Goal: Use online tool/utility: Utilize a website feature to perform a specific function

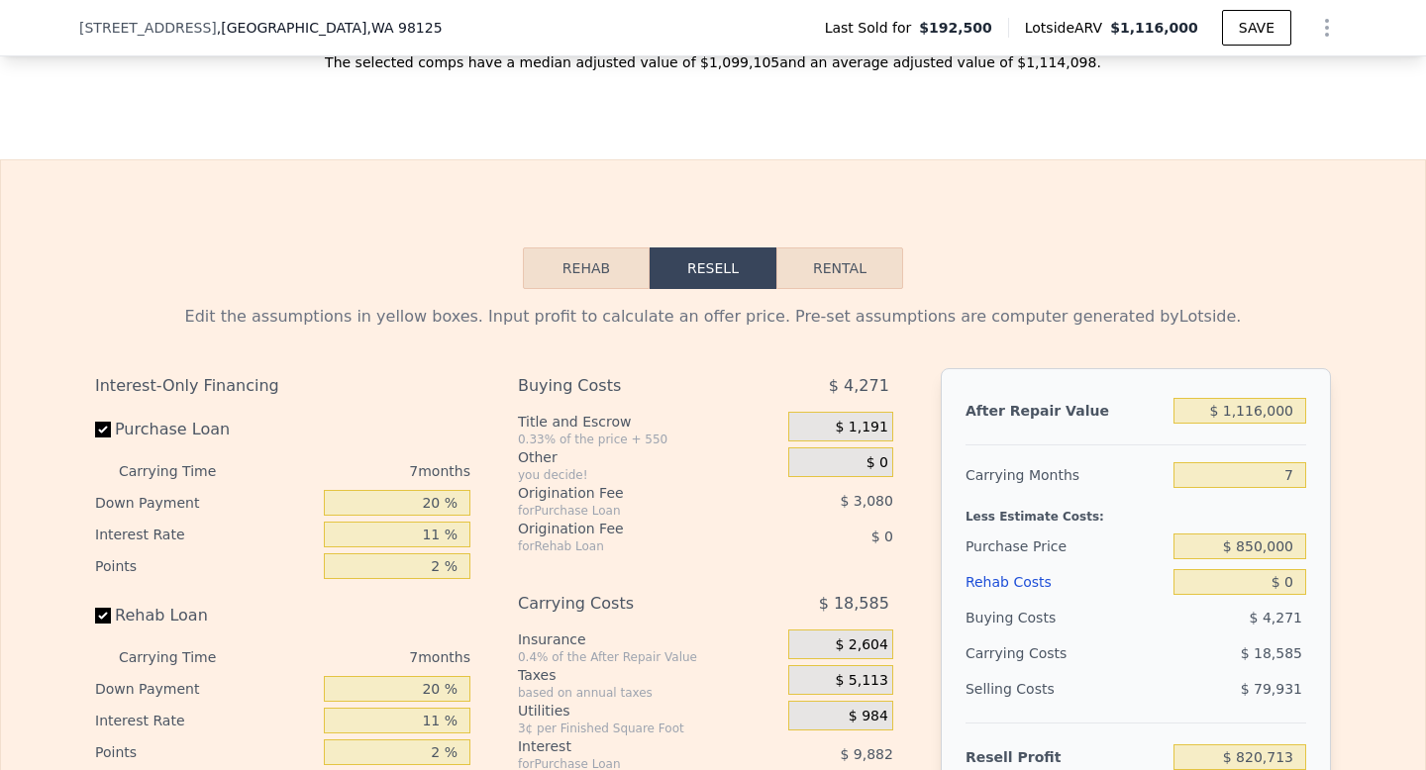
scroll to position [2940, 0]
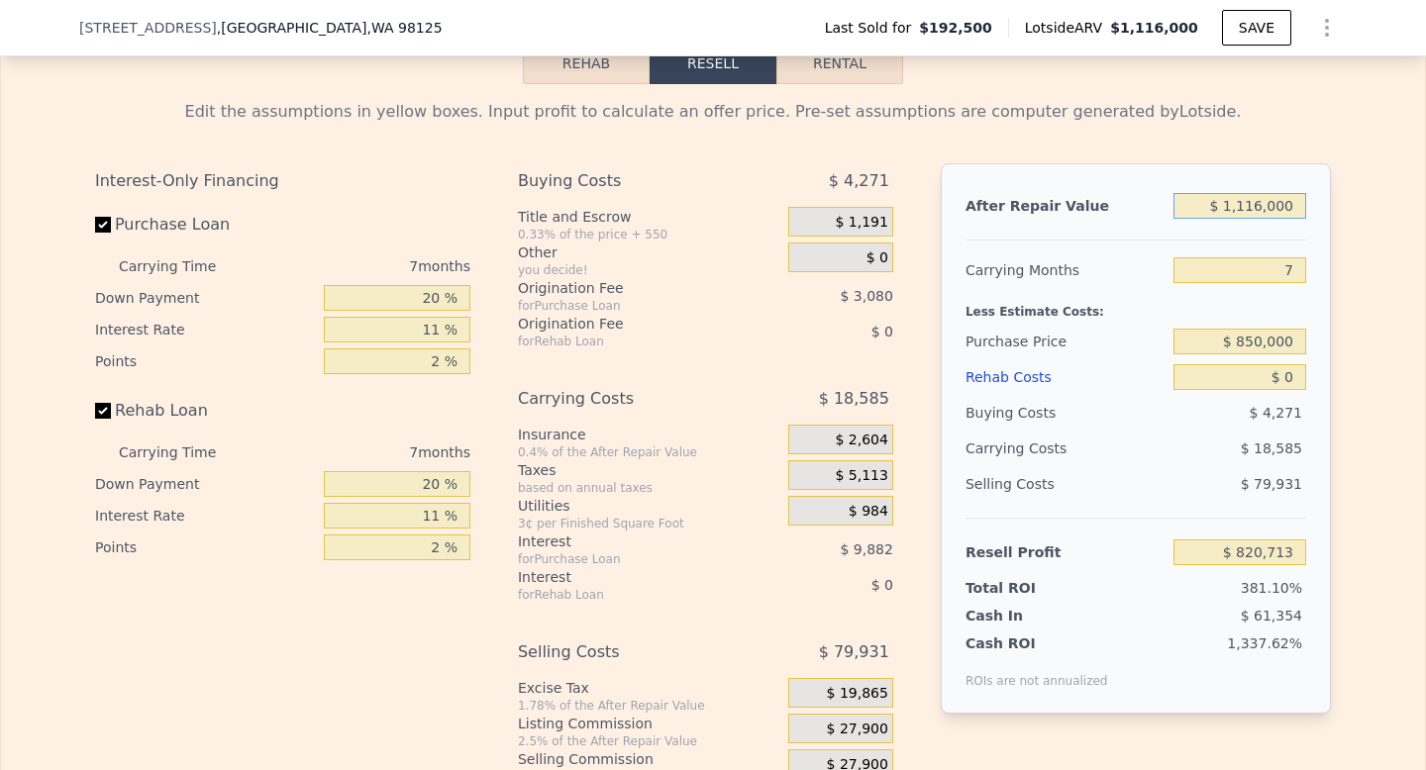
click at [1250, 206] on input "$ 1,116,000" at bounding box center [1239, 206] width 133 height 26
type input "$ 1"
type input "-$ 213,301"
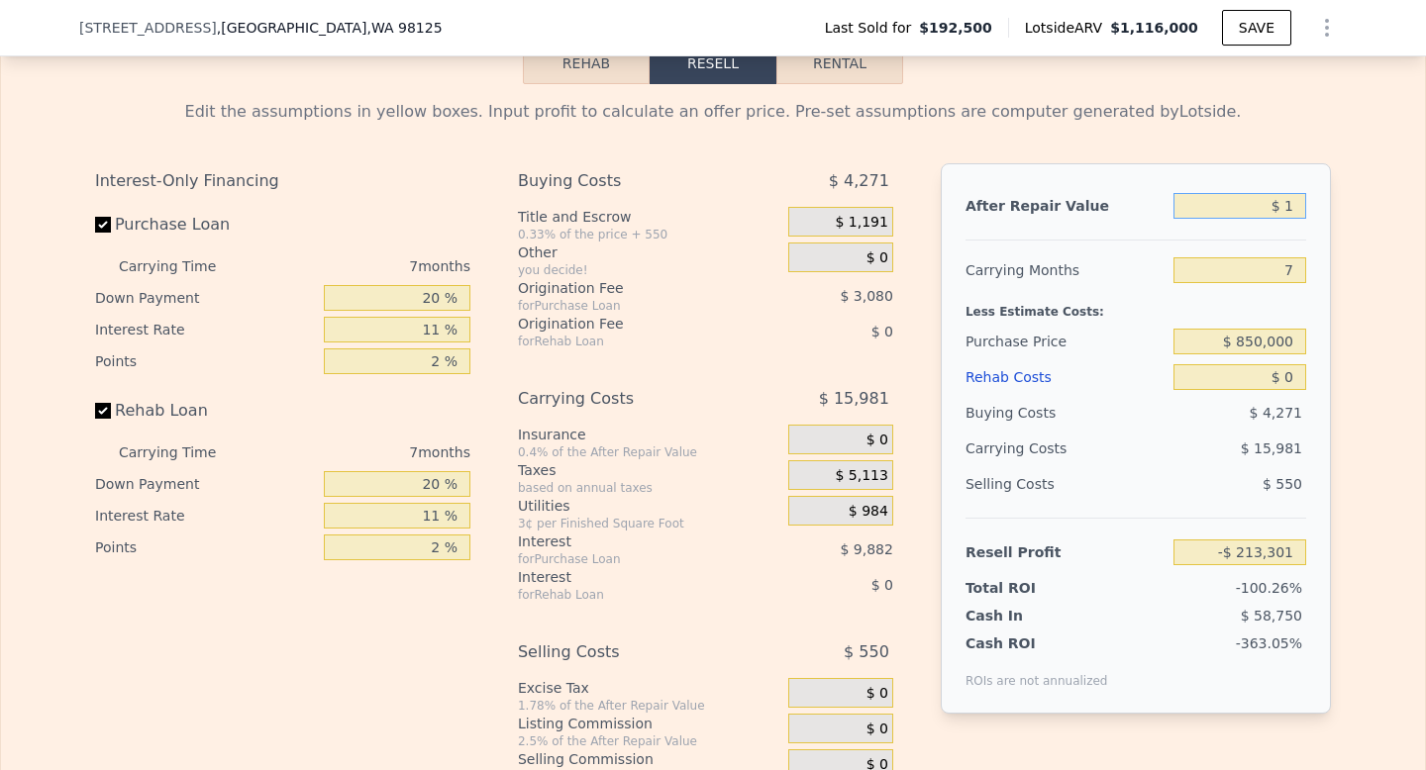
type input "$ 11"
type input "-$ 213,291"
type input "$ 117"
type input "-$ 213,193"
type input "$ 1,175"
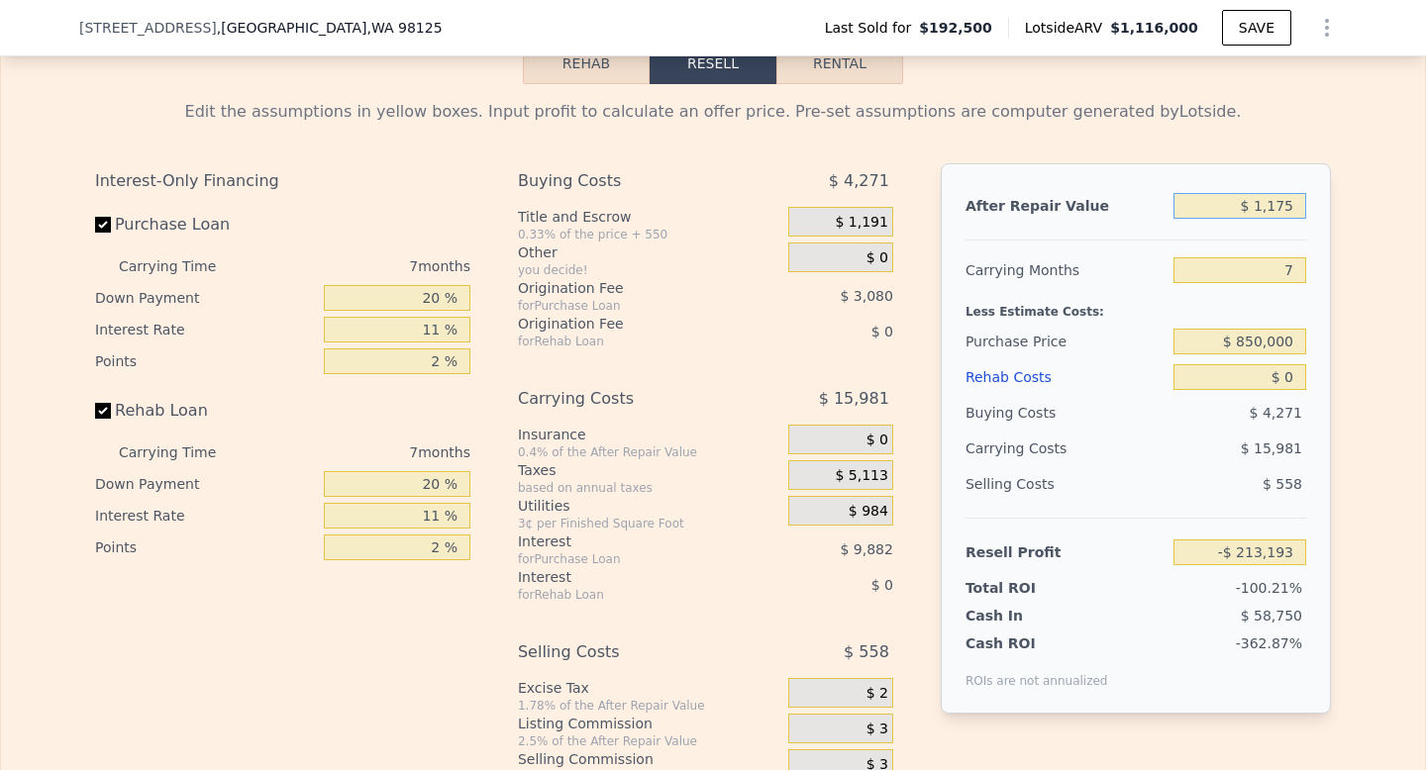
type input "-$ 212,213"
type input "$ 11,750"
type input "-$ 202,415"
type input "$ 117,500"
type input "-$ 104,435"
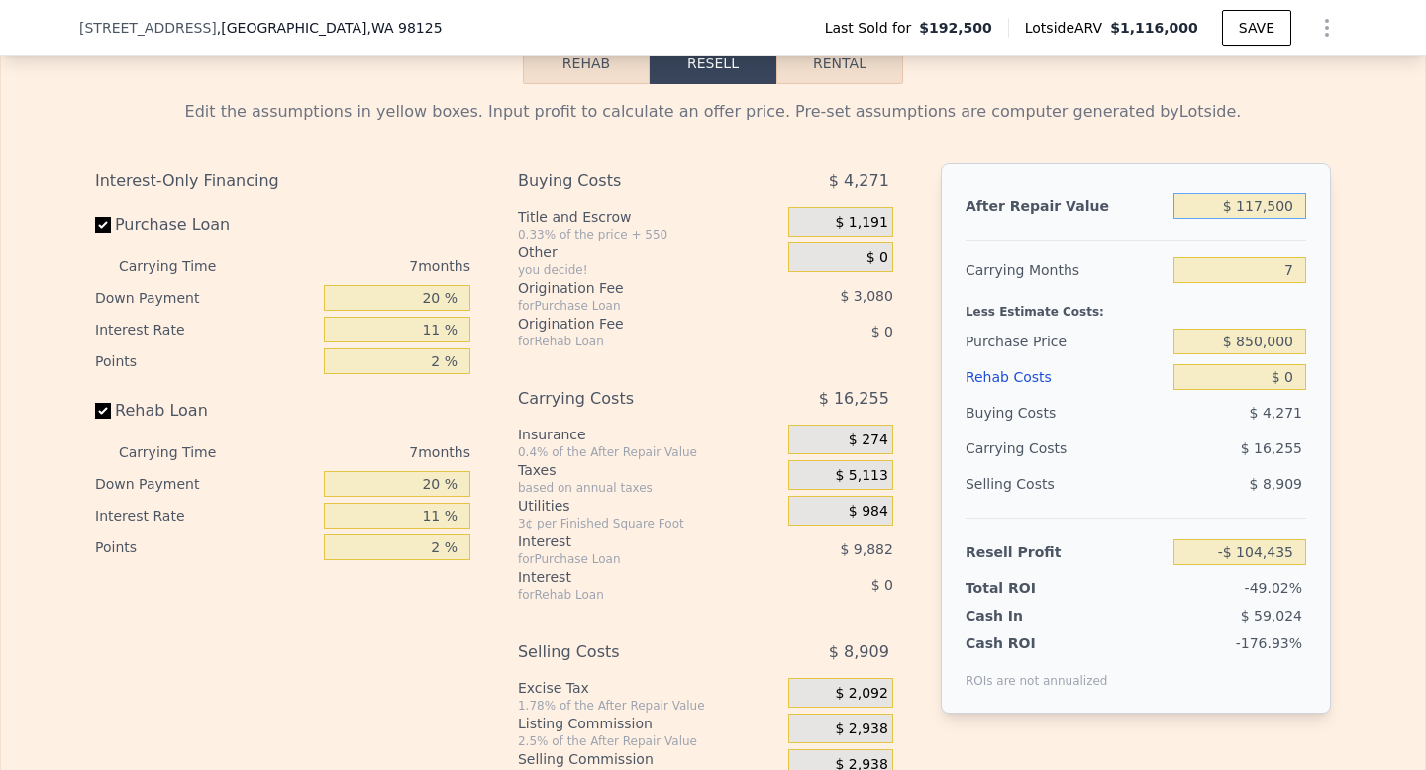
type input "$ 1,175,000"
type input "$ 875,378"
type input "$ 1,175,000"
click at [1301, 265] on input "7" at bounding box center [1239, 270] width 133 height 26
type input "6"
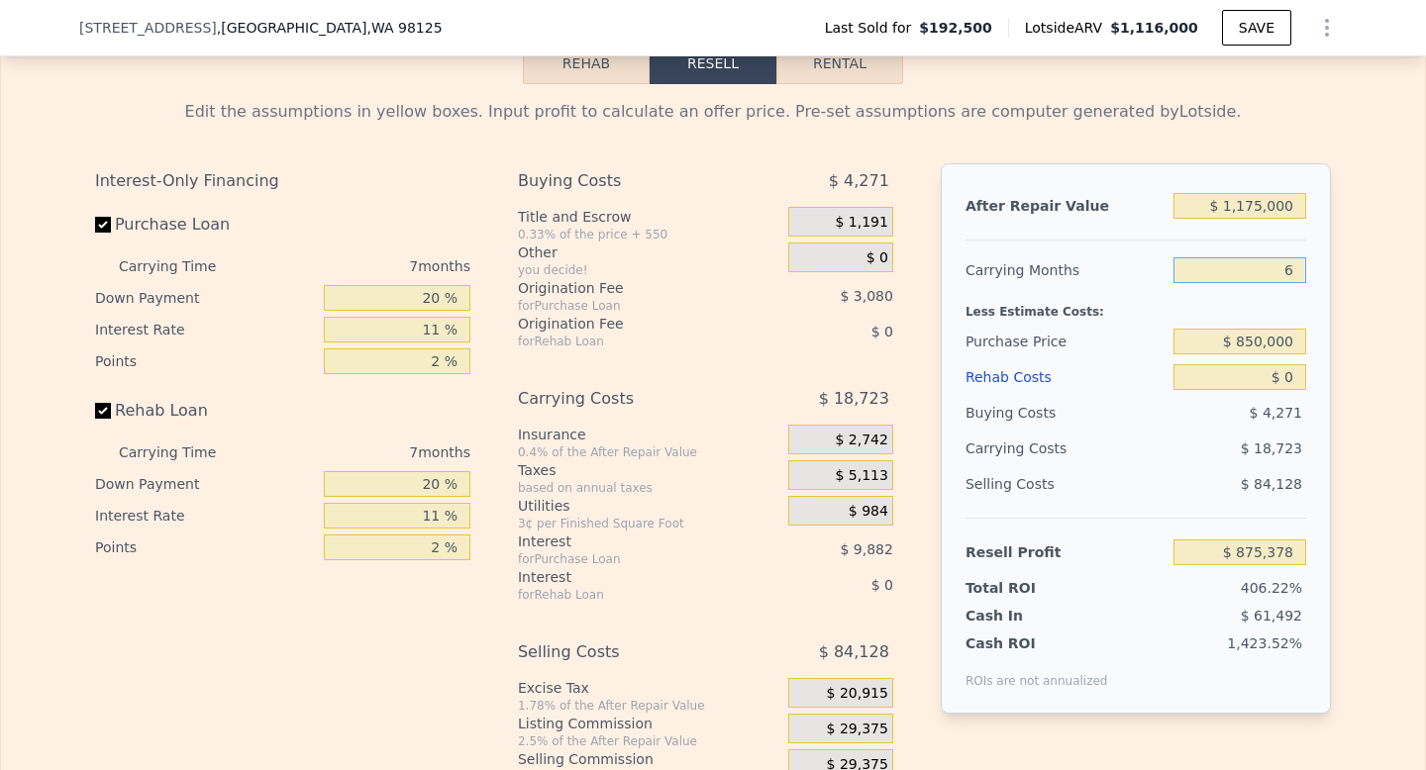
type input "$ 878,052"
type input "6"
click at [1310, 306] on div "After Repair Value $ 1,175,000 Carrying Months 6 Less Estimate Costs: Purchase …" at bounding box center [1136, 438] width 390 height 551
click at [1255, 341] on input "$ 850,000" at bounding box center [1239, 342] width 133 height 26
type input "$ 8,250,000"
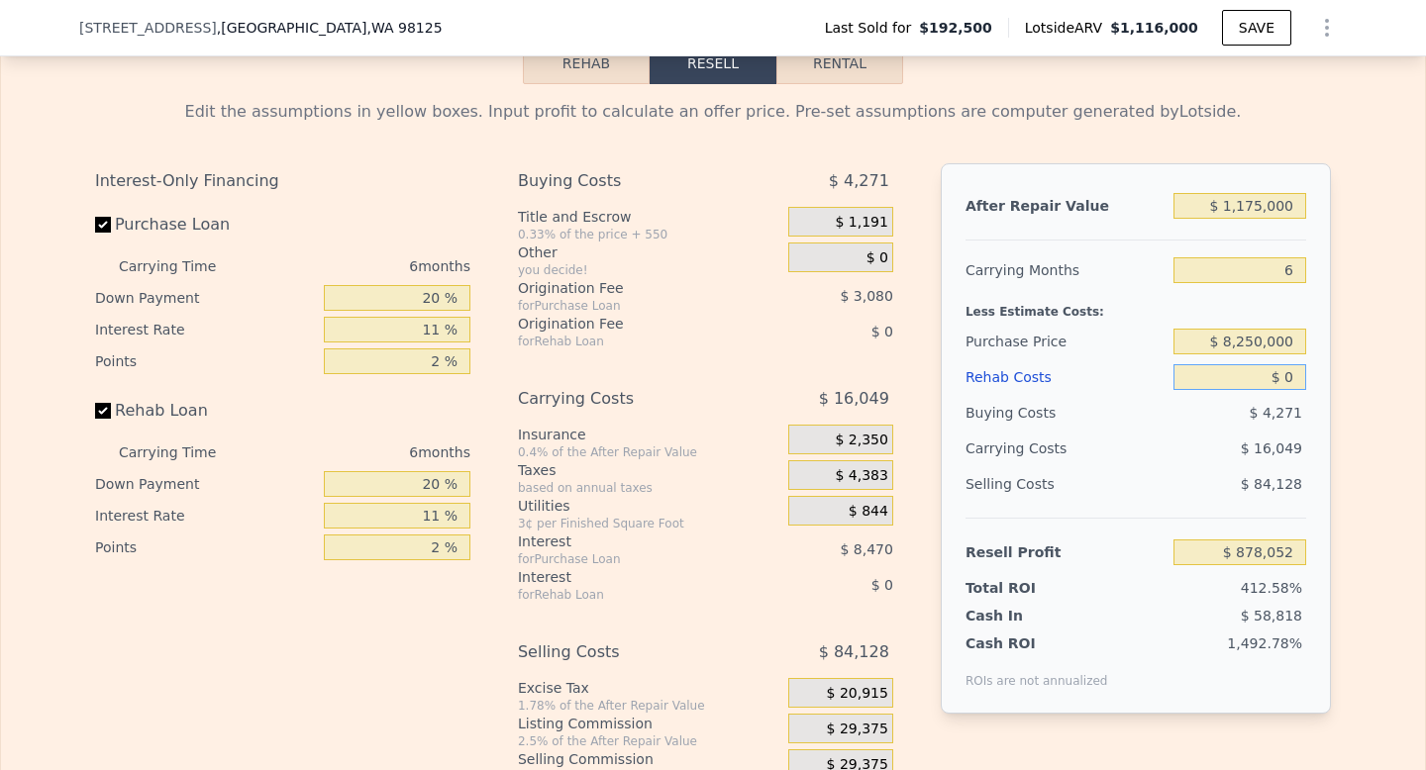
click at [1297, 375] on input "$ 0" at bounding box center [1239, 377] width 133 height 26
type input "-$ 7,689,728"
type input "$ 2"
type input "-$ 7,689,730"
type input "$ 20"
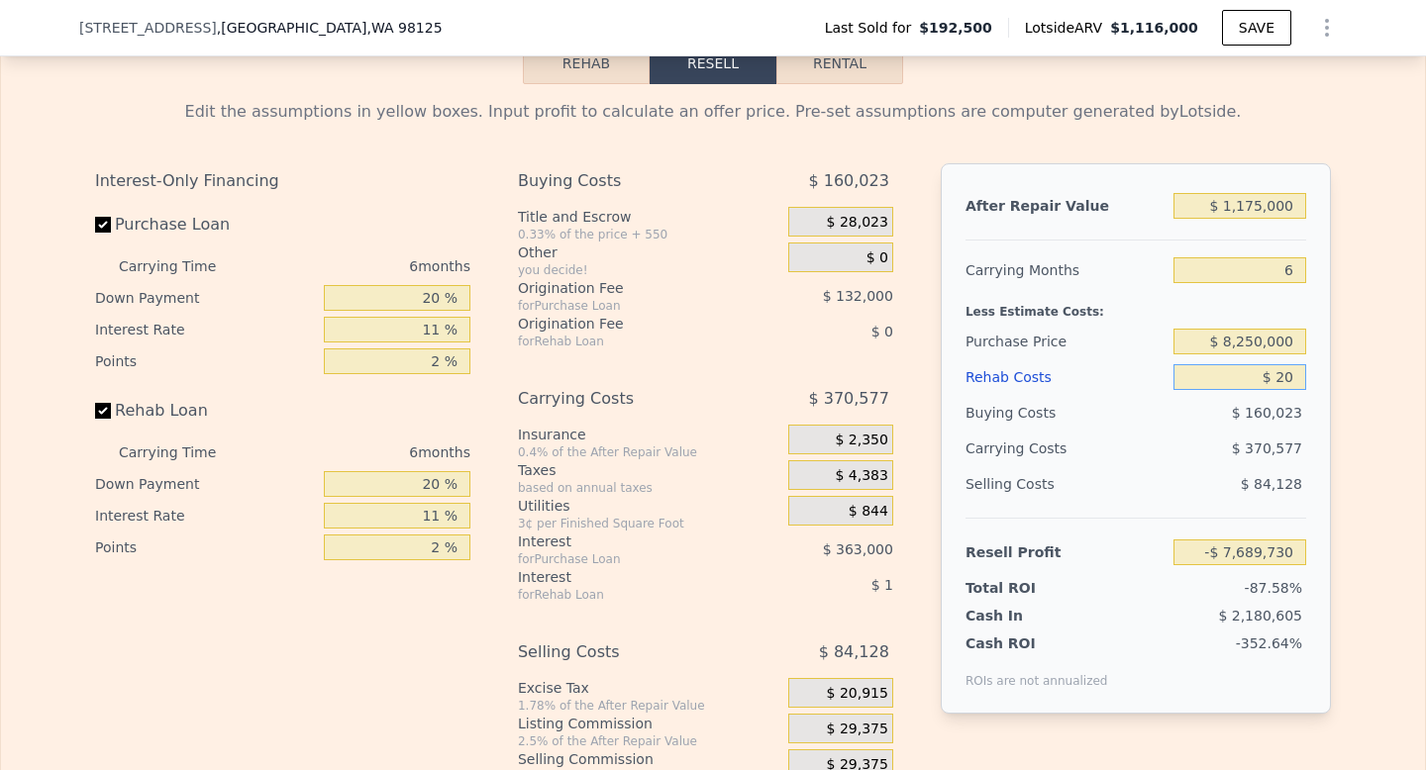
type input "-$ 7,689,748"
type input "$ 200"
type input "-$ 7,689,937"
type input "$ 2,000"
type input "-$ 7,691,850"
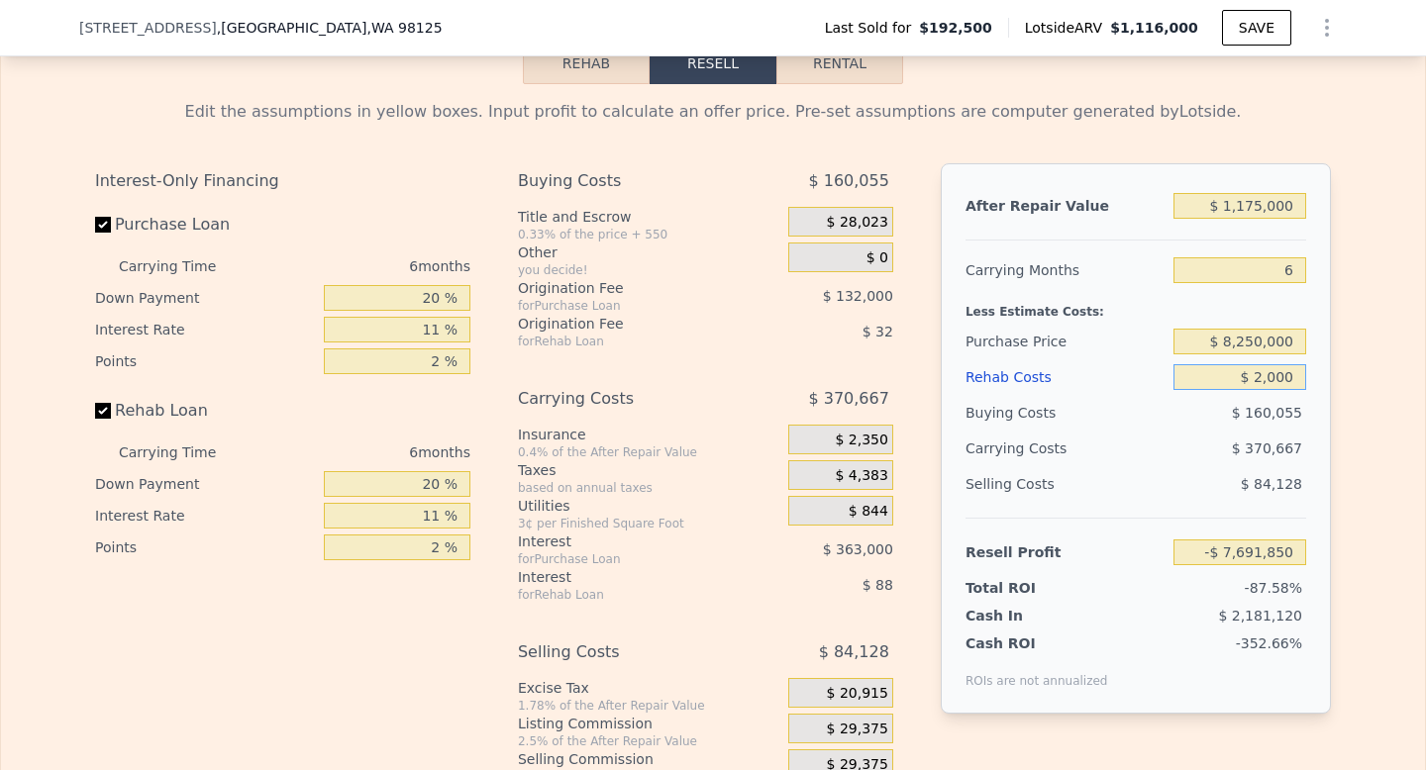
type input "$ 20,000"
type input "-$ 7,710,930"
type input "$ 200,000"
type input "-$ 7,901,730"
type input "$ 200,000"
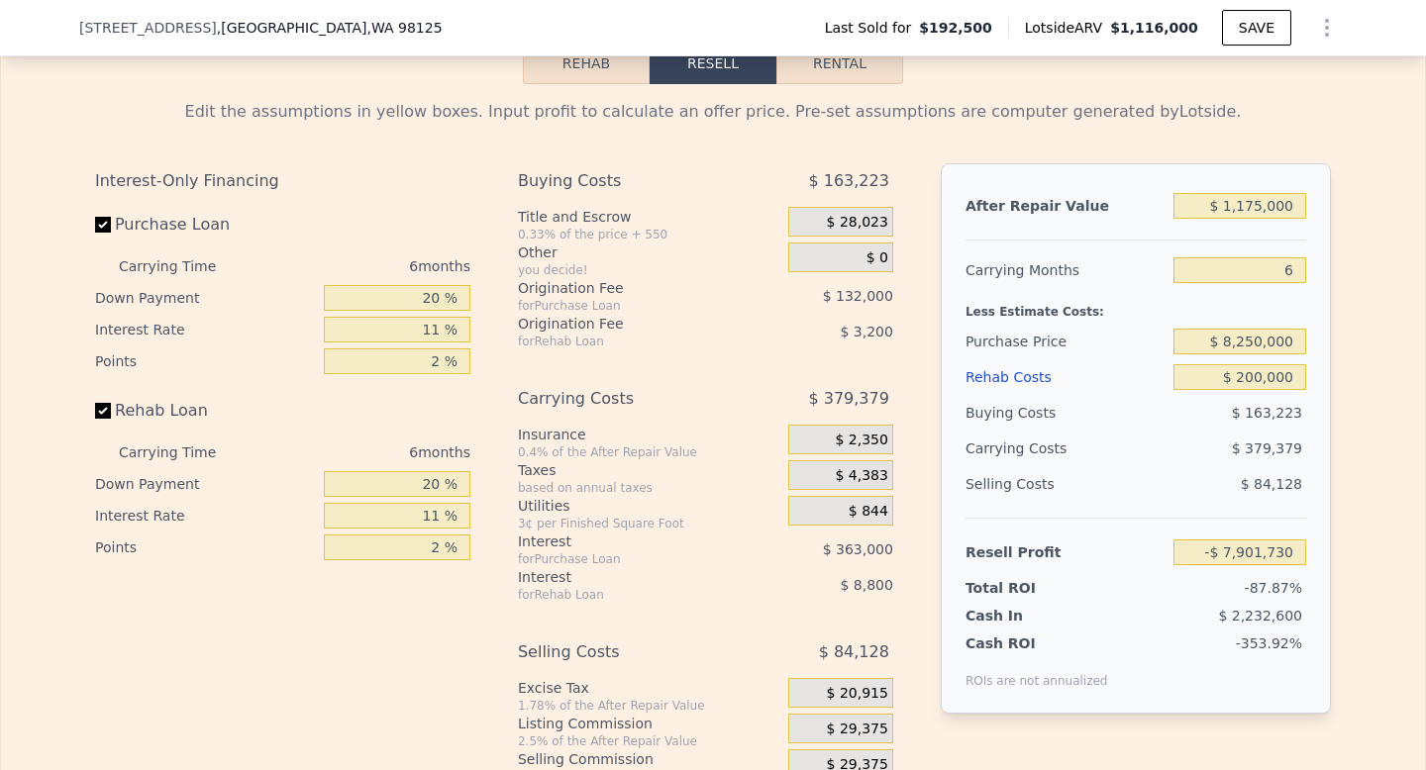
click at [1338, 406] on div "Edit the assumptions in yellow boxes. Input profit to calculate an offer price.…" at bounding box center [713, 452] width 1268 height 737
click at [1291, 342] on input "$ 8,250,000" at bounding box center [1239, 342] width 133 height 26
type input "$ 825,000"
click at [1330, 363] on div "After Repair Value $ 1,175,000 Carrying Months 6 Less Estimate Costs: Purchase …" at bounding box center [1136, 438] width 390 height 551
type input "-$ 6,504"
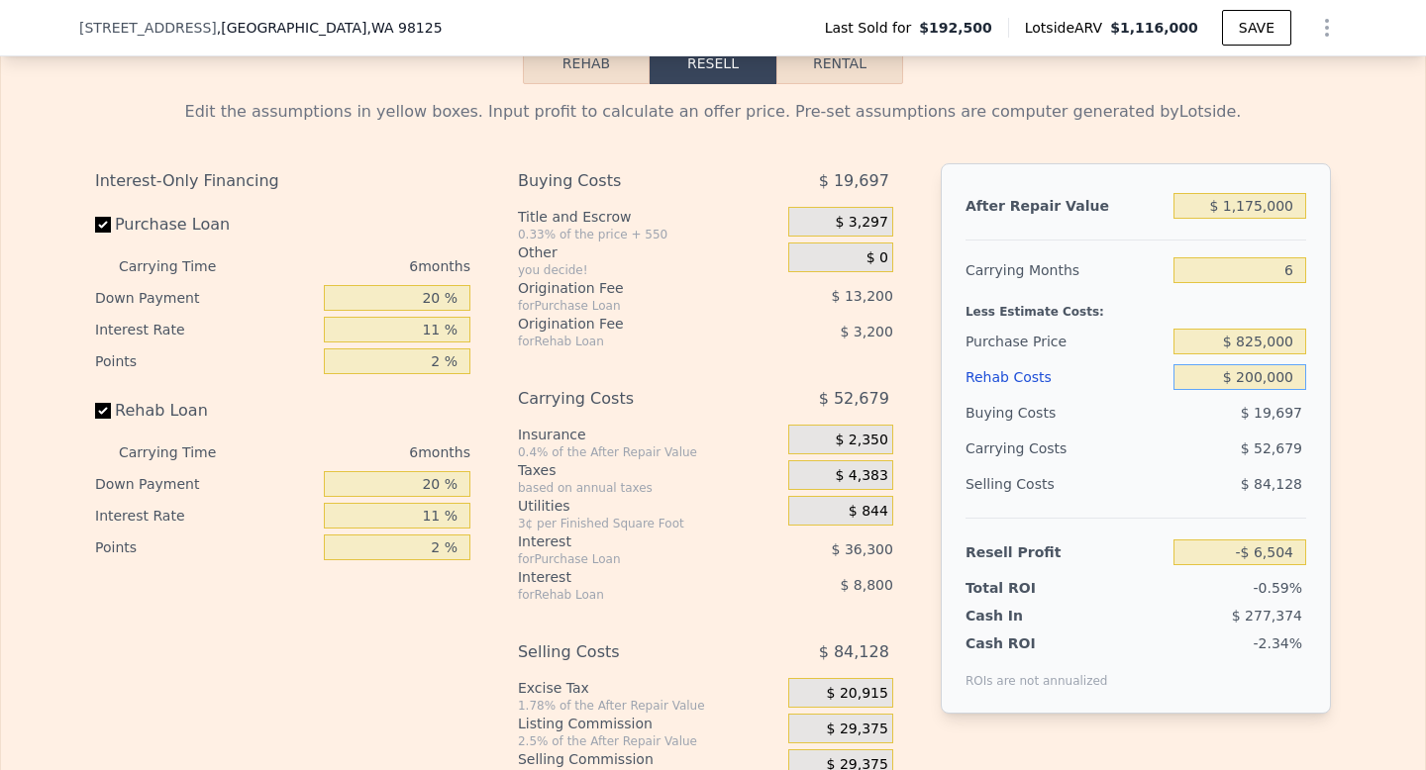
click at [1255, 377] on input "$ 200,000" at bounding box center [1239, 377] width 133 height 26
type input "$ 20,000"
type input "$ 184,296"
type input "$ 0000"
type input "$ 205,498"
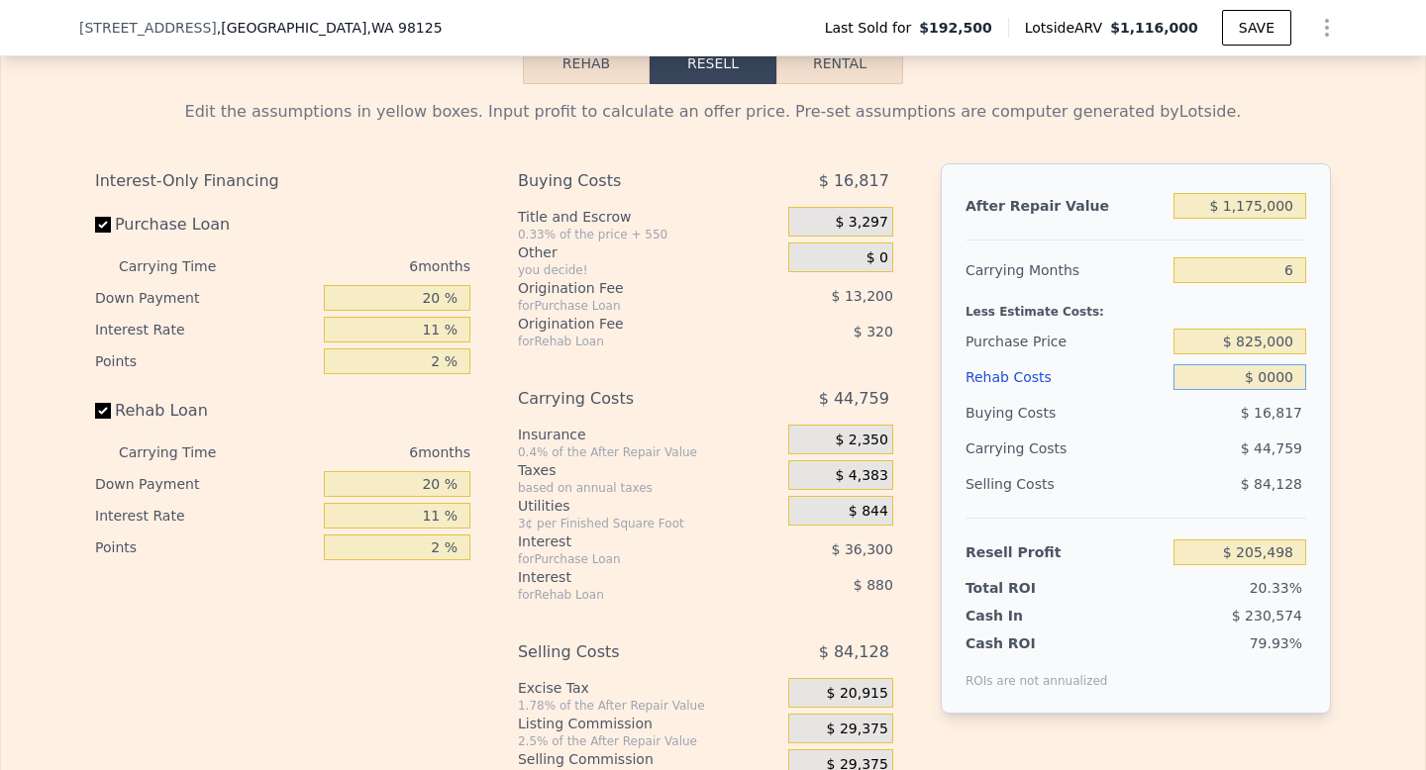
type input "$ 10,000"
type input "$ 194,900"
type input "$ 120,000"
type input "$ 78,298"
type input "$ 1,200,000"
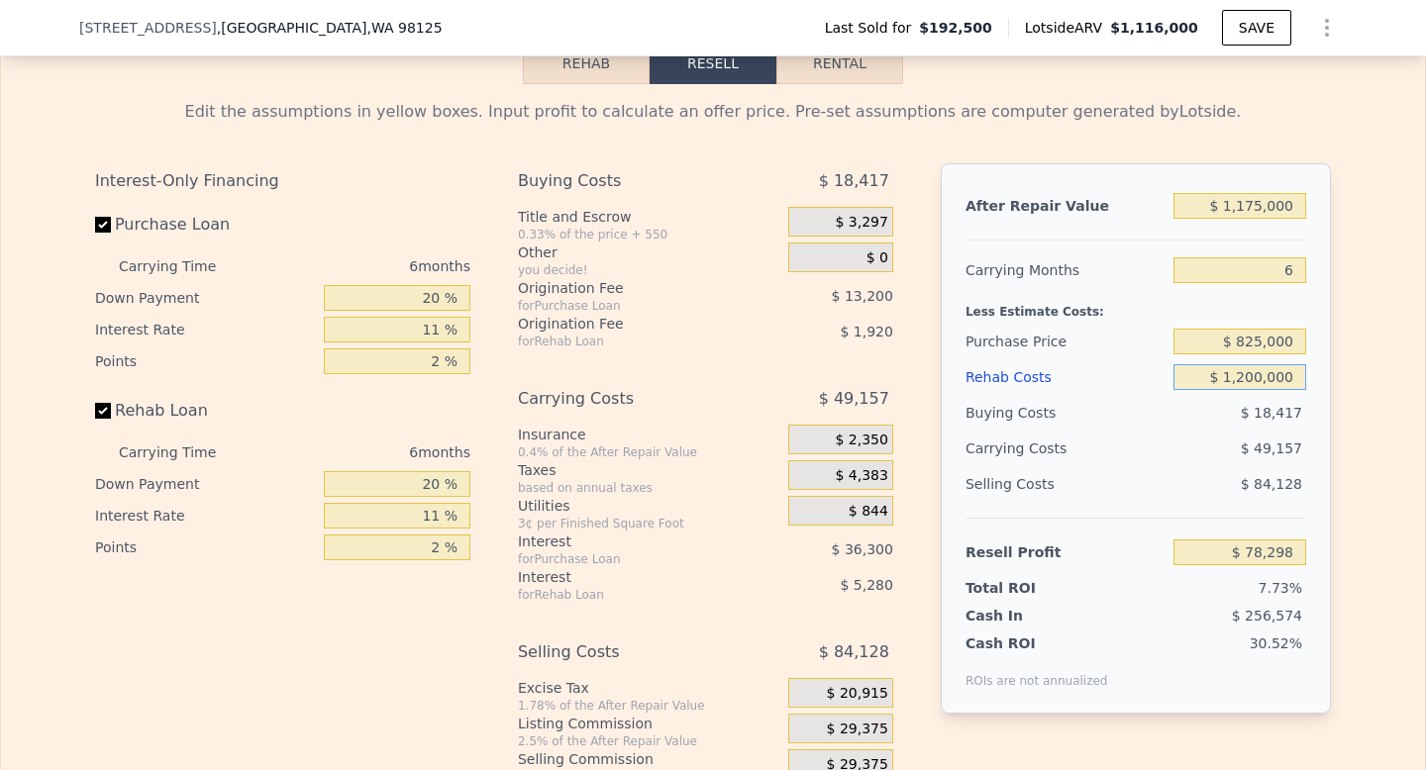
type input "-$ 1,066,502"
type input "$ 120,000"
type input "$ 78,298"
type input "$ 120,000"
click at [1317, 429] on div "After Repair Value $ 1,175,000 Carrying Months 6 Less Estimate Costs: Purchase …" at bounding box center [1136, 438] width 390 height 551
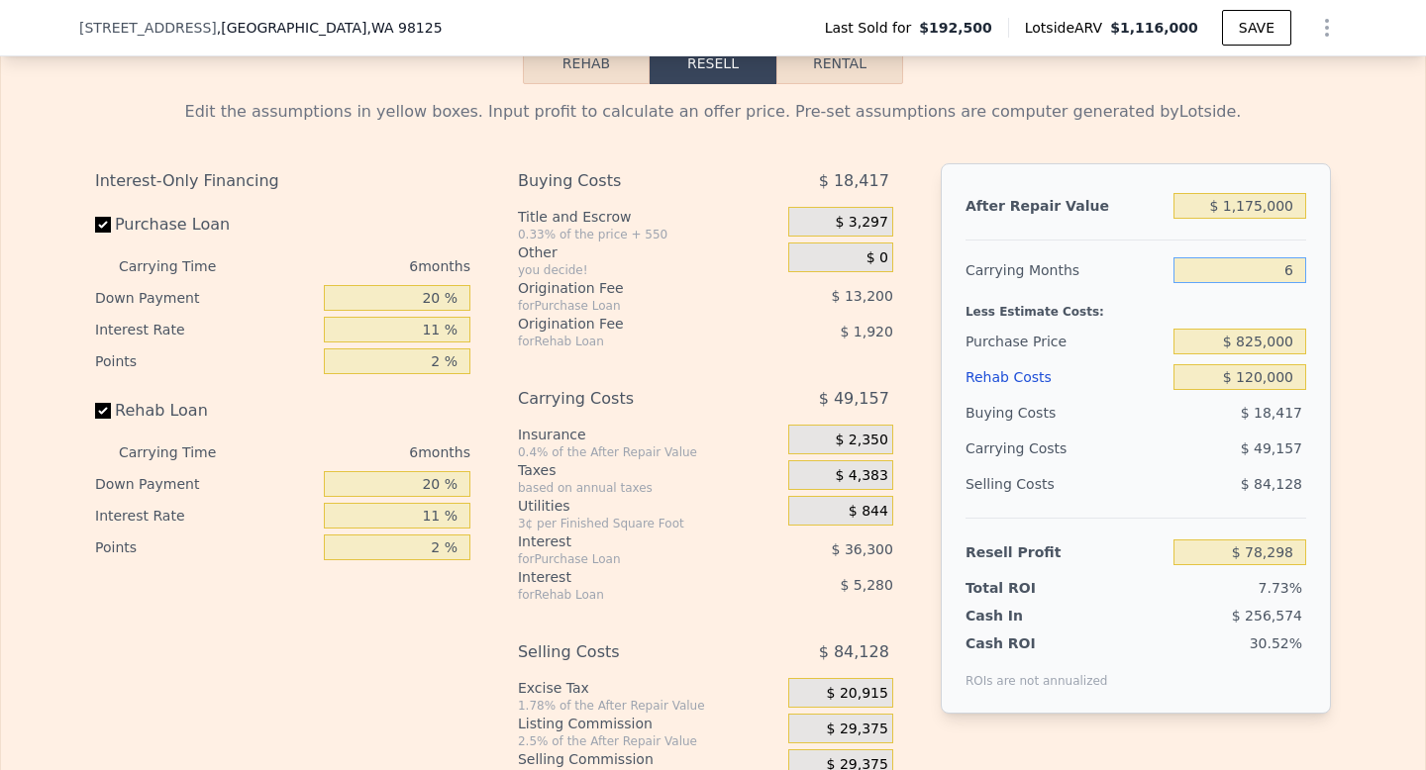
click at [1296, 267] on input "6" at bounding box center [1239, 270] width 133 height 26
click at [431, 290] on input "20 %" at bounding box center [397, 298] width 147 height 26
type input "1 %"
type input "$ 66,541"
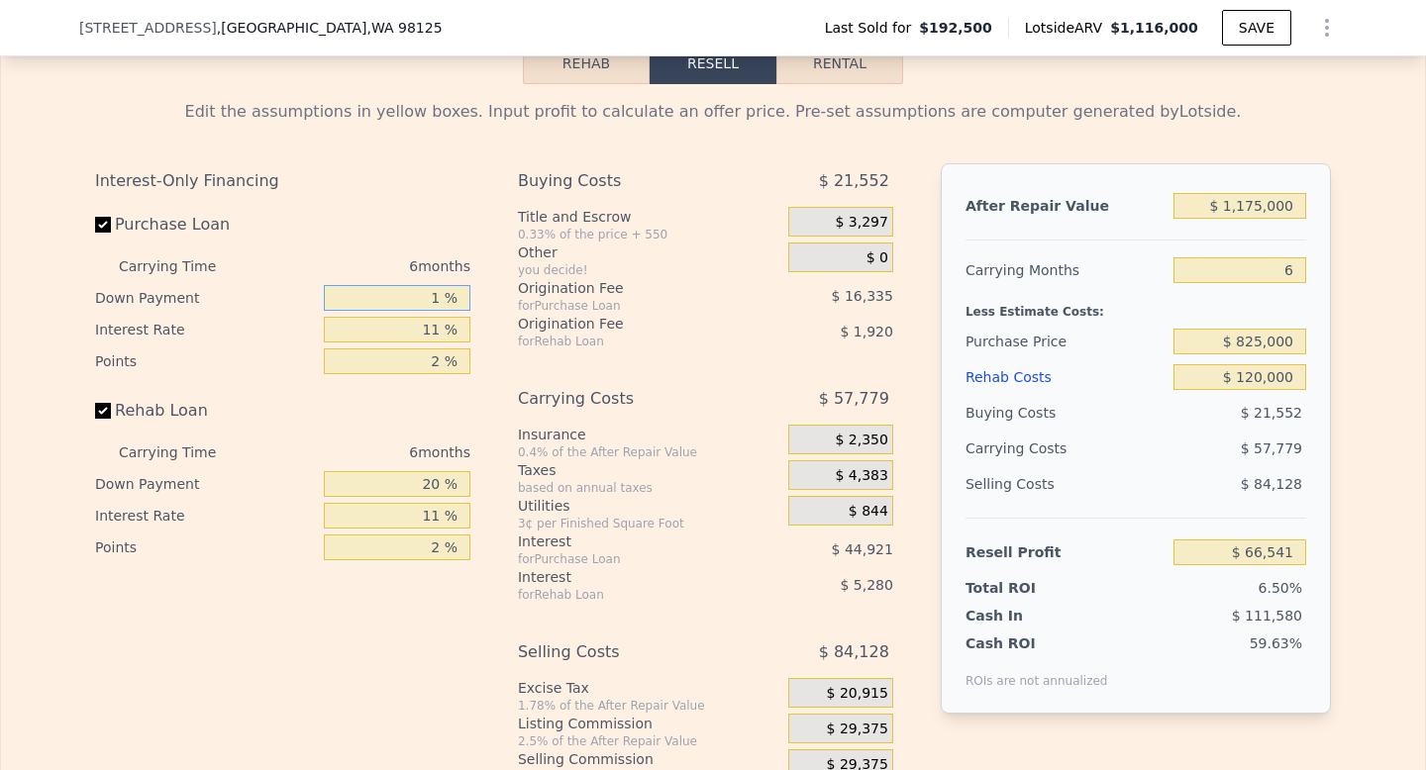
type input "15 %"
type input "$ 75,205"
type input "15 %"
click at [485, 353] on div "Interest-Only Financing Purchase Loan Carrying Time 6 months Down Payment 15 % …" at bounding box center [290, 492] width 391 height 658
click at [439, 332] on input "11 %" at bounding box center [397, 330] width 147 height 26
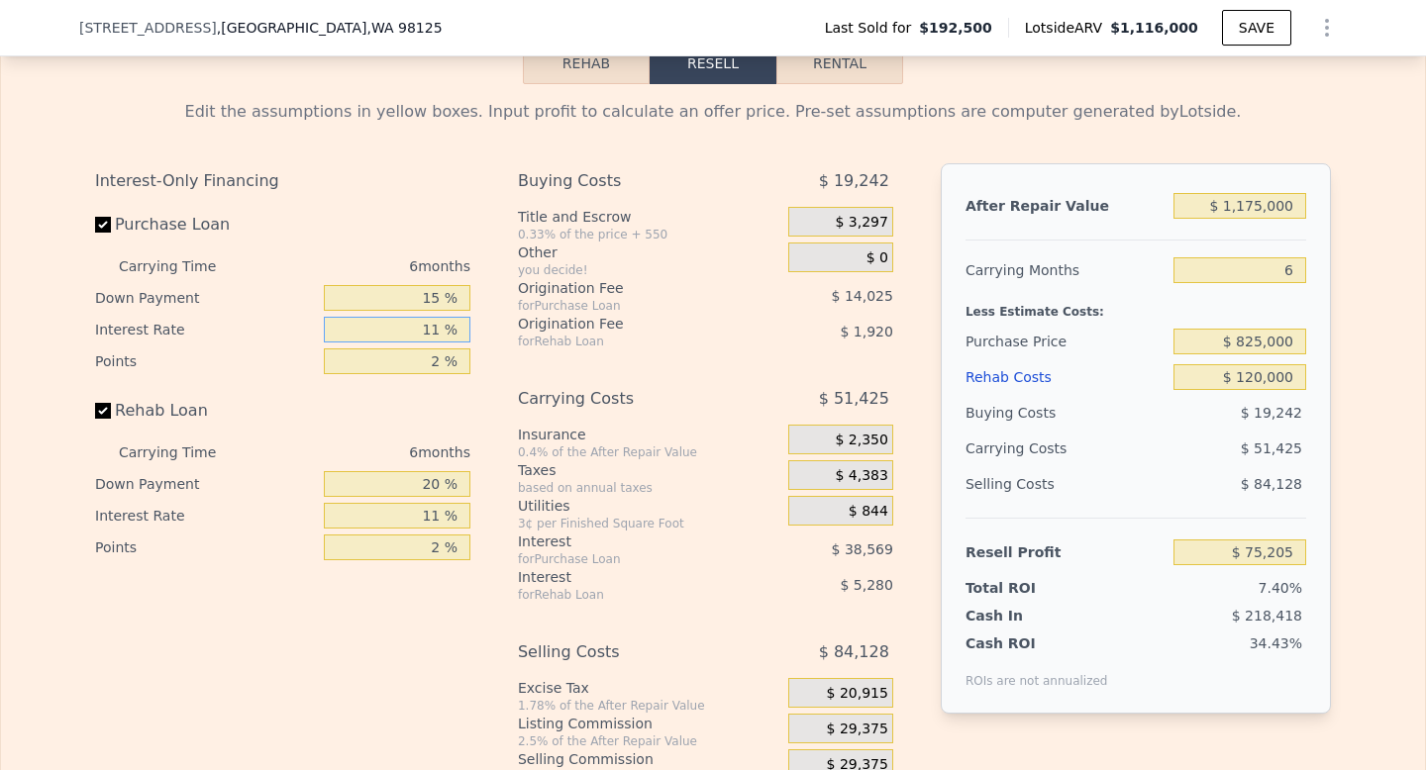
click at [439, 332] on input "11 %" at bounding box center [397, 330] width 147 height 26
type input "1 %"
type input "$ 110,269"
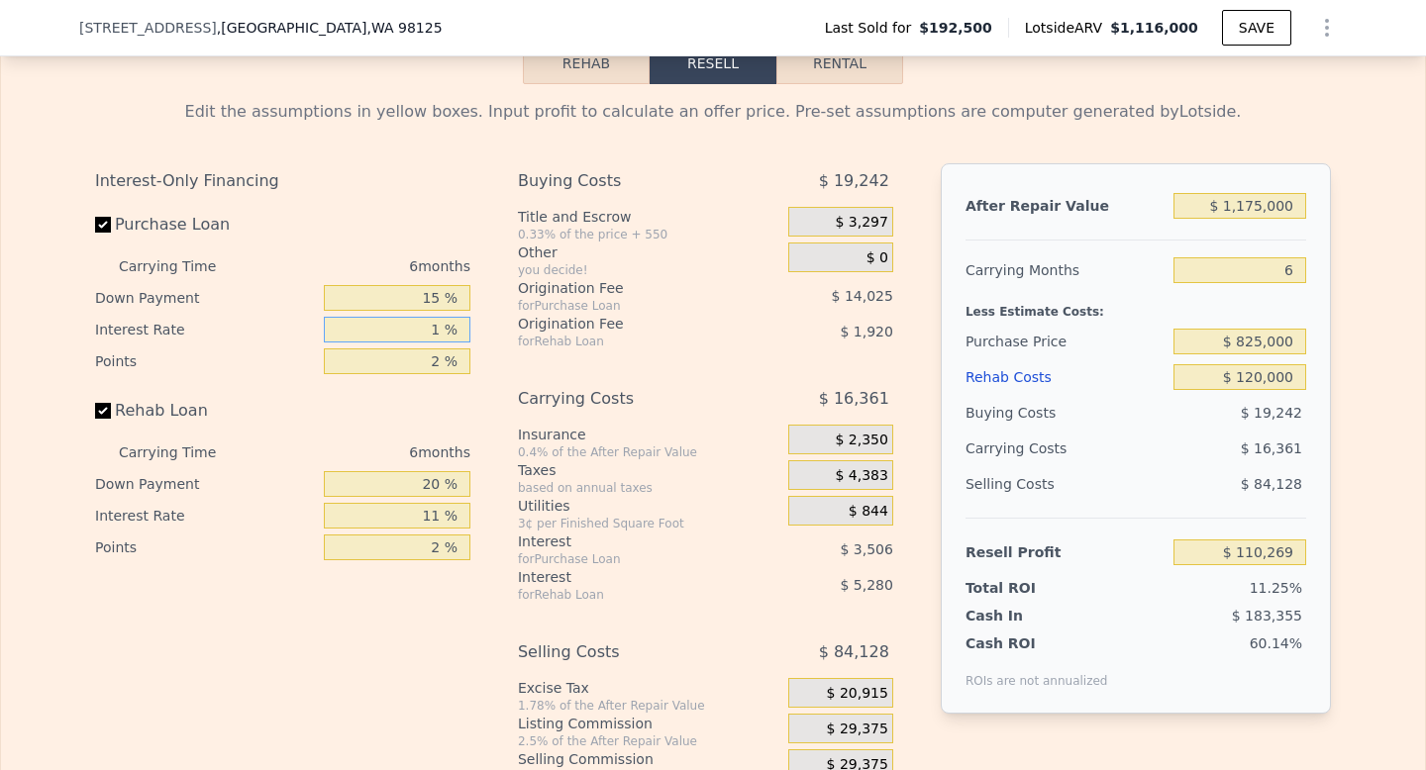
type input "10 %"
type input "$ 78,709"
type input "10 %"
click at [439, 364] on input "2 %" at bounding box center [397, 362] width 147 height 26
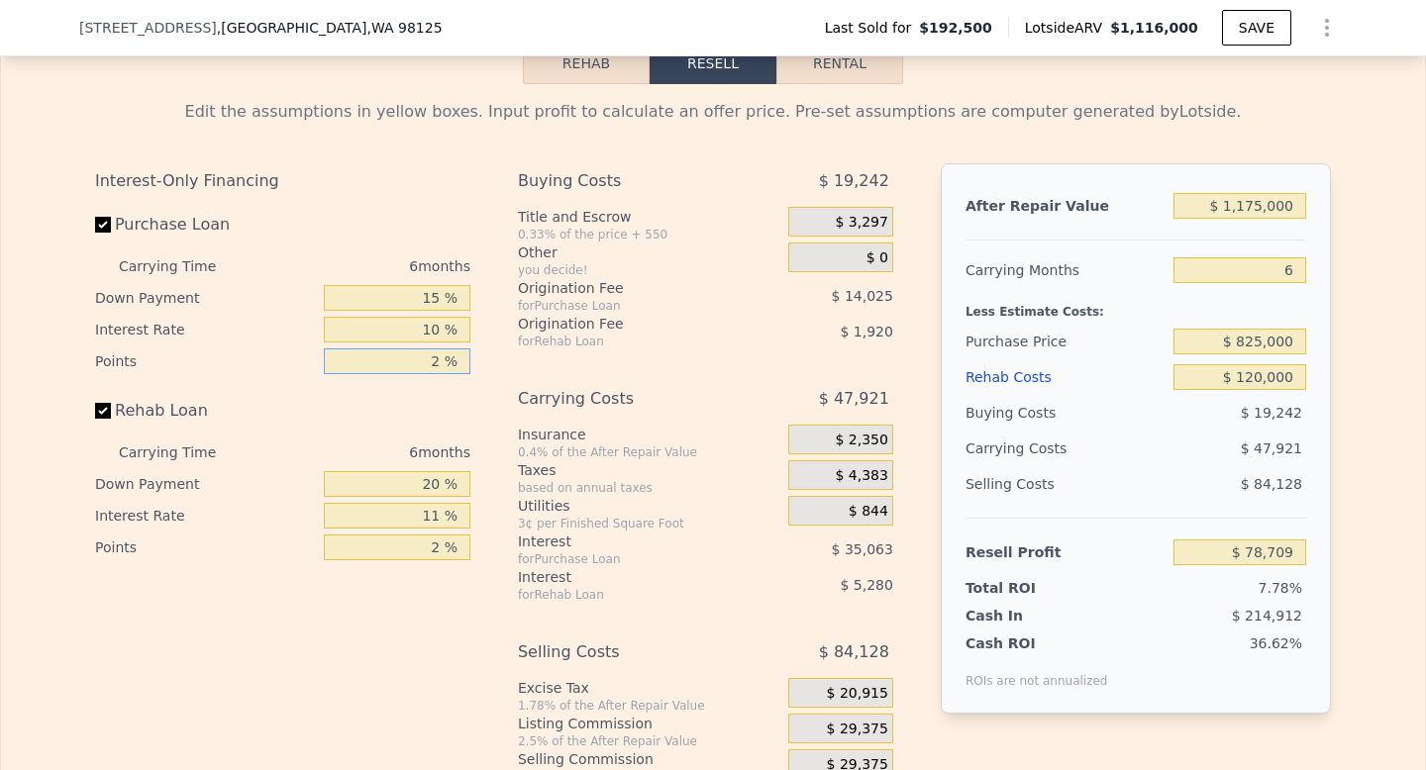
click at [439, 364] on input "2 %" at bounding box center [397, 362] width 147 height 26
type input "1 %"
type input "$ 85,721"
type input "1 %"
click at [438, 390] on div "Interest-Only Financing Purchase Loan Carrying Time 6 months Down Payment 15 % …" at bounding box center [282, 363] width 375 height 400
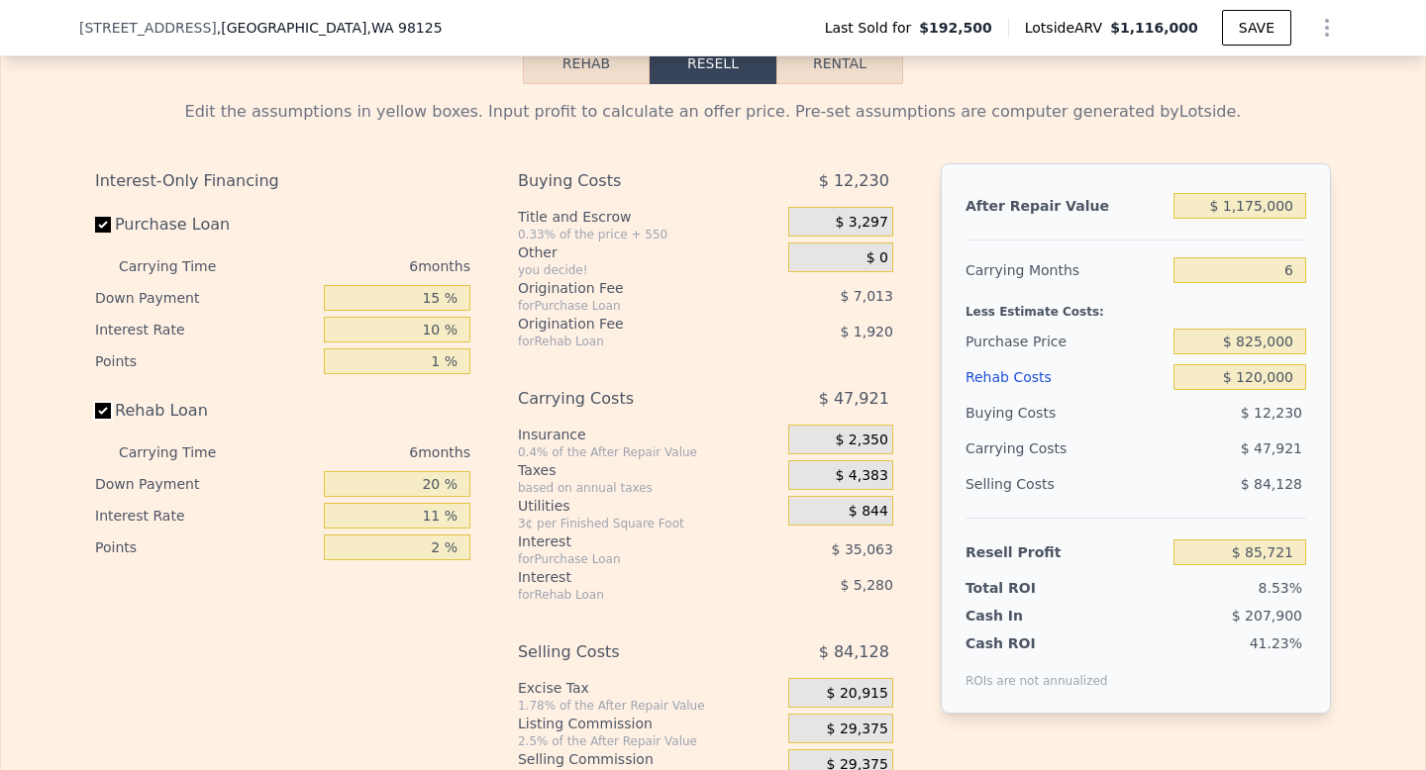
click at [102, 403] on input "Rehab Loan" at bounding box center [103, 411] width 16 height 16
checkbox input "false"
type input "$ 92,921"
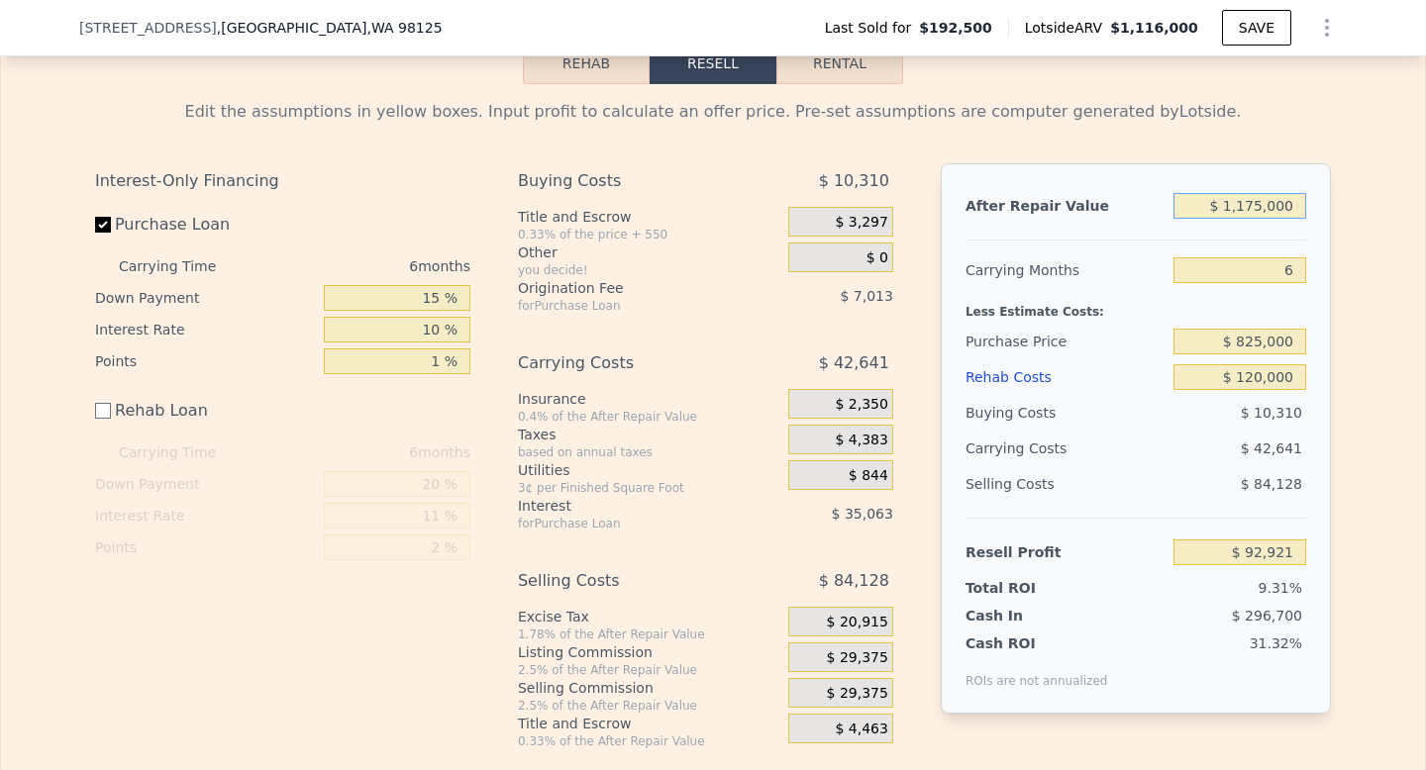
click at [1260, 206] on input "$ 1,175,000" at bounding box center [1239, 206] width 133 height 26
type input "$ 1"
type input "-$ 996,150"
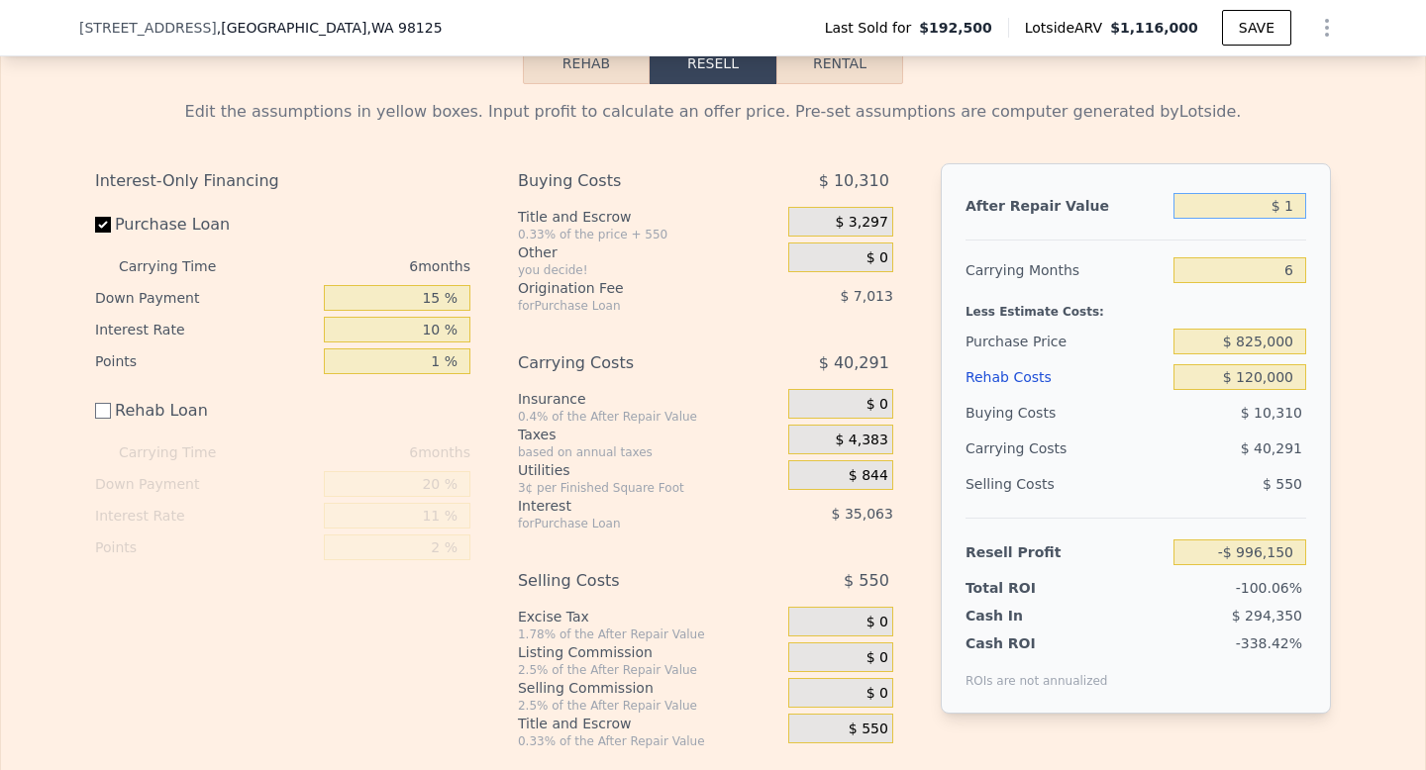
type input "$ 12"
type input "-$ 996,139"
type input "$ 122"
type input "-$ 996,037"
type input "$ 1,225"
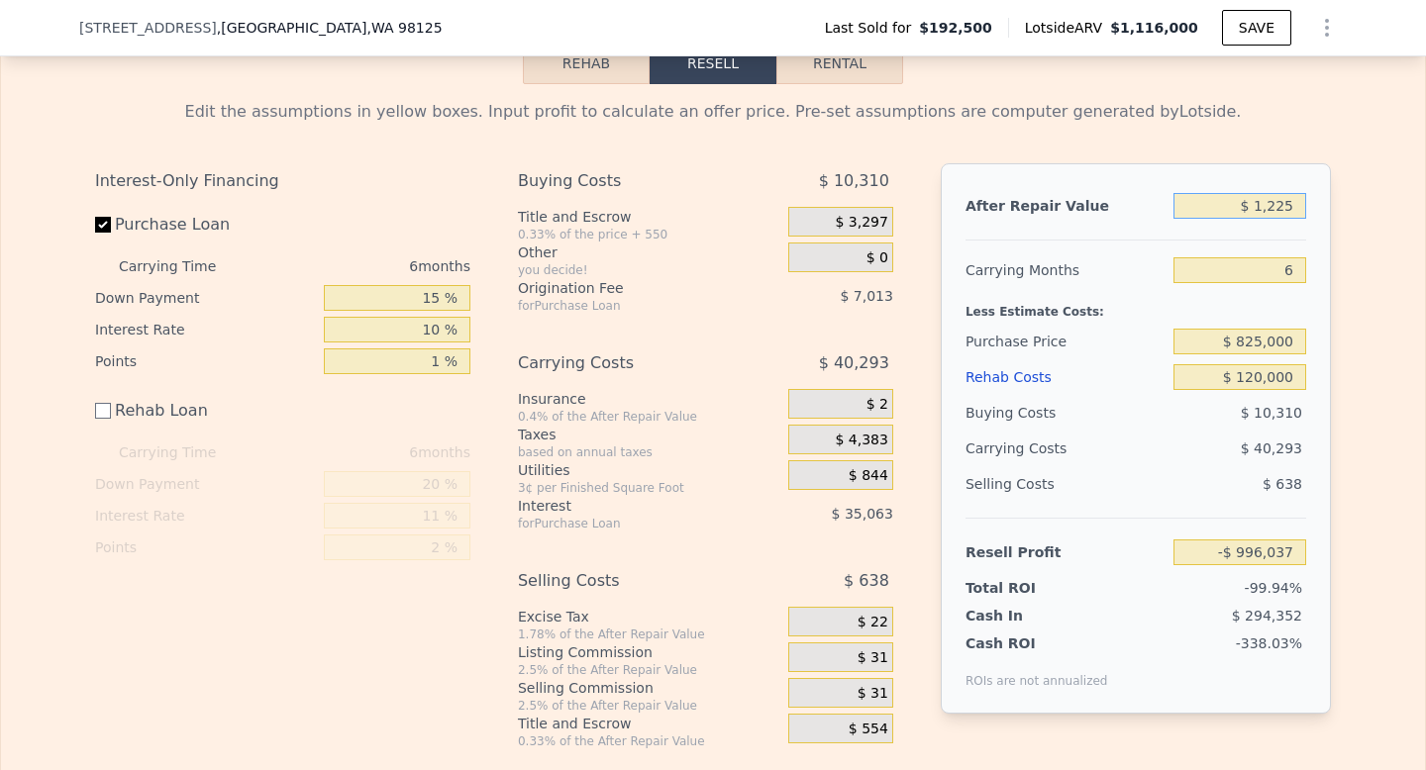
type input "-$ 995,016"
type input "$ 12,250"
type input "-$ 984,797"
type input "$ 122,500"
type input "-$ 882,611"
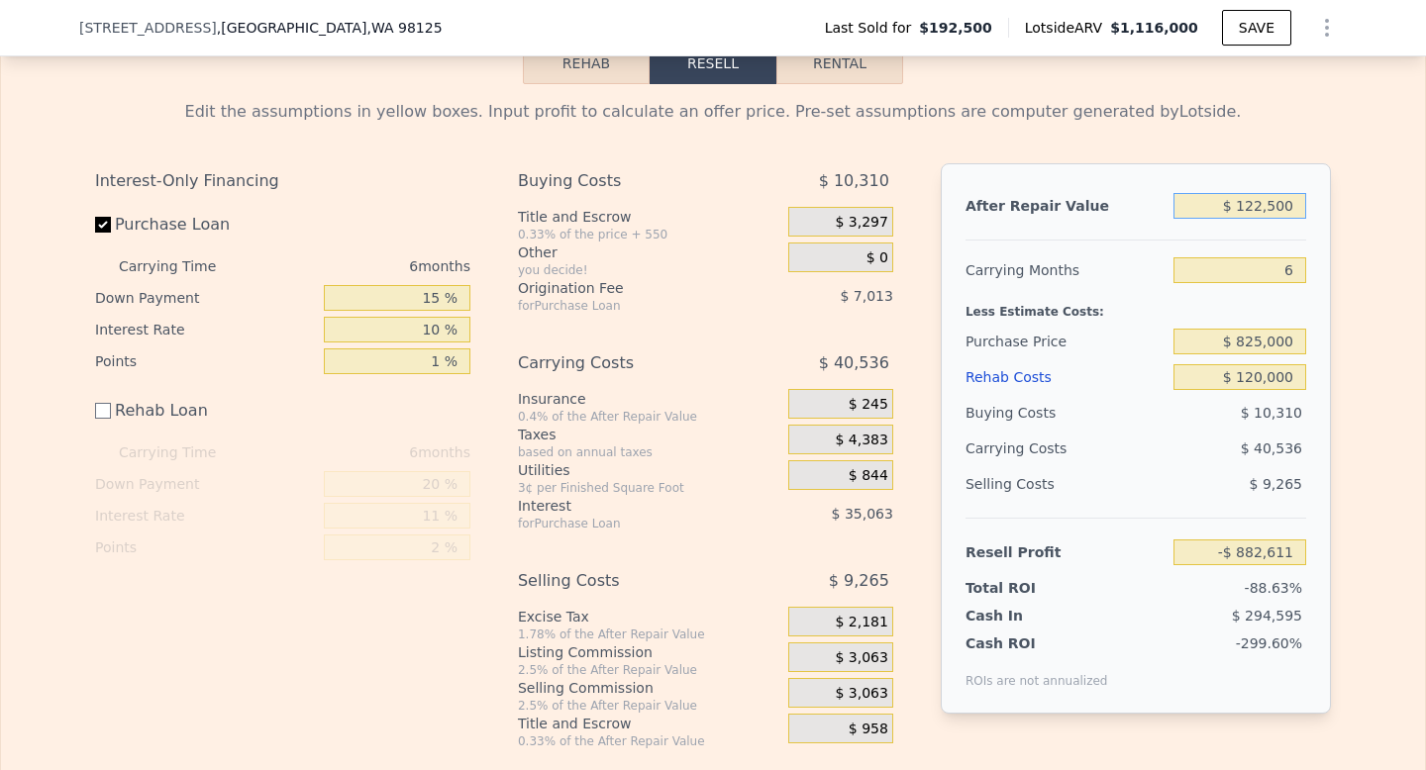
type input "$ 1,225,000"
type input "$ 139,265"
type input "$ 1,225,000"
click at [1362, 240] on div "Edit the assumptions in yellow boxes. Input profit to calculate an offer price.…" at bounding box center [713, 416] width 1424 height 665
checkbox input "true"
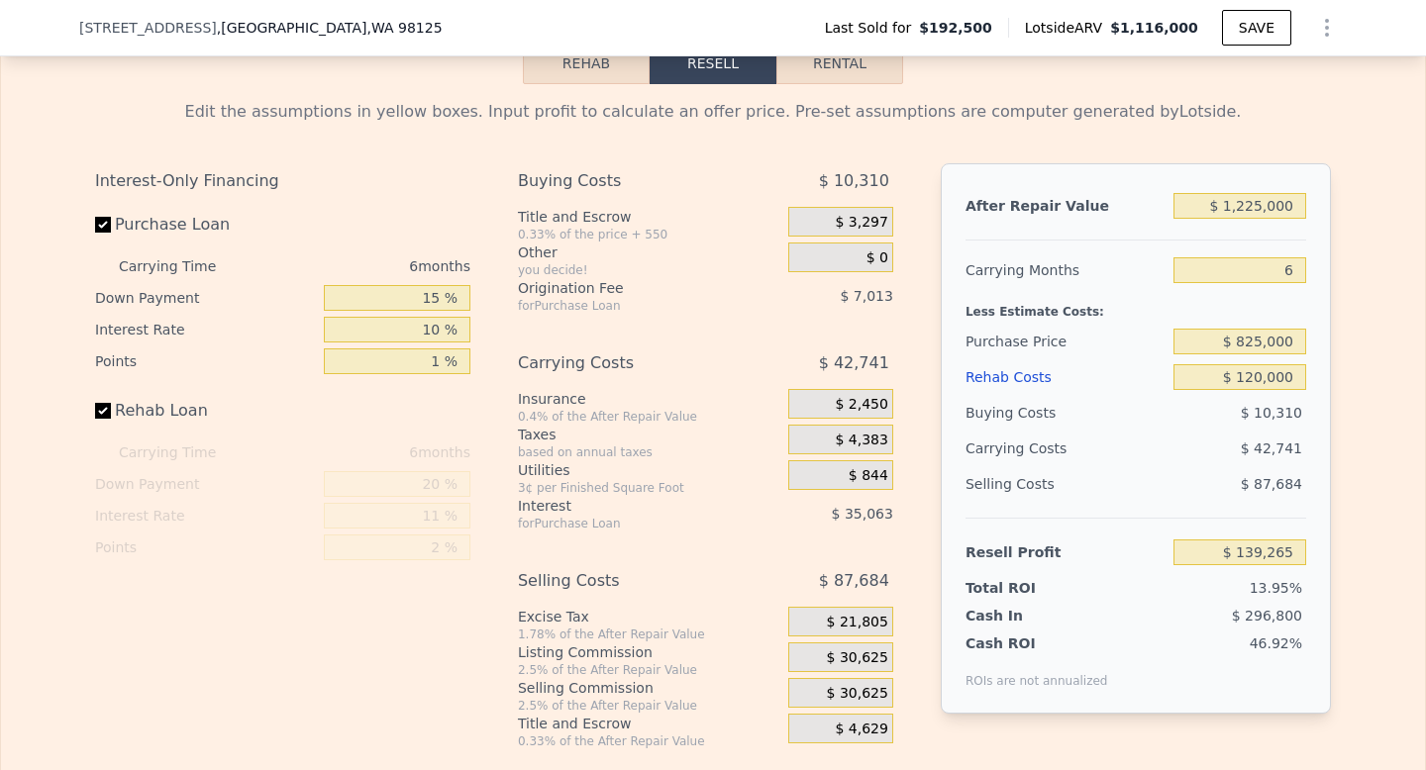
type input "$ 1,116,000"
type input "7"
type input "$ 0"
type input "$ 820,713"
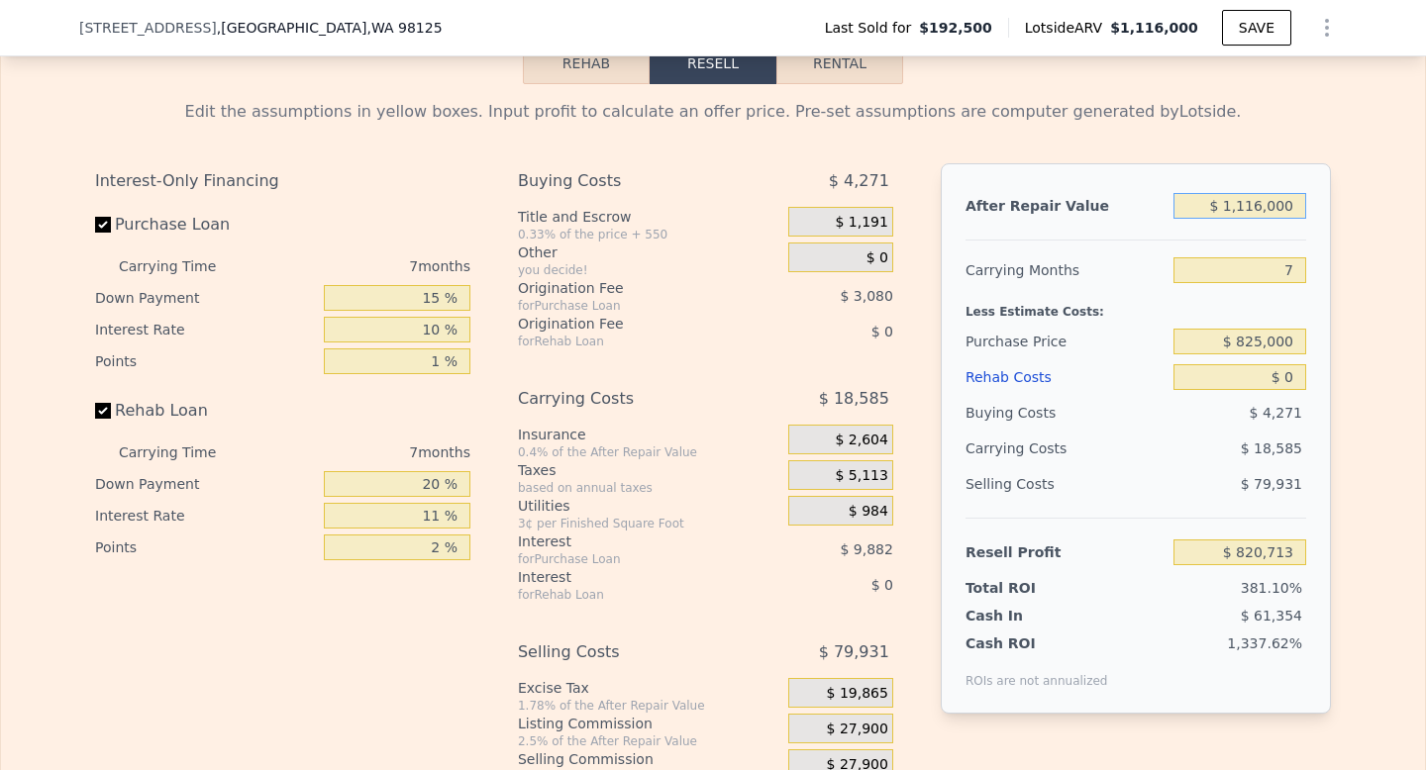
click at [1254, 200] on input "$ 1,116,000" at bounding box center [1239, 206] width 133 height 26
